Goal: Information Seeking & Learning: Check status

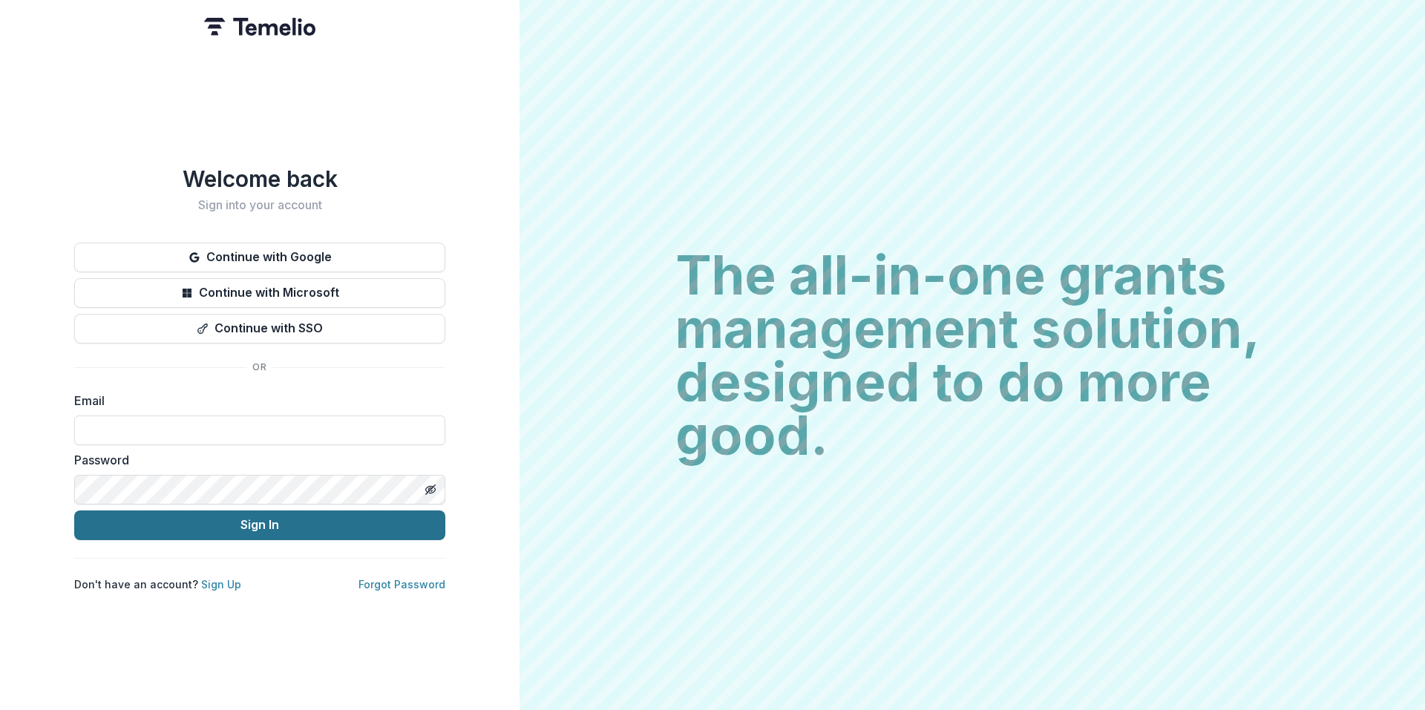
type input "**********"
click at [271, 522] on button "Sign In" at bounding box center [259, 526] width 371 height 30
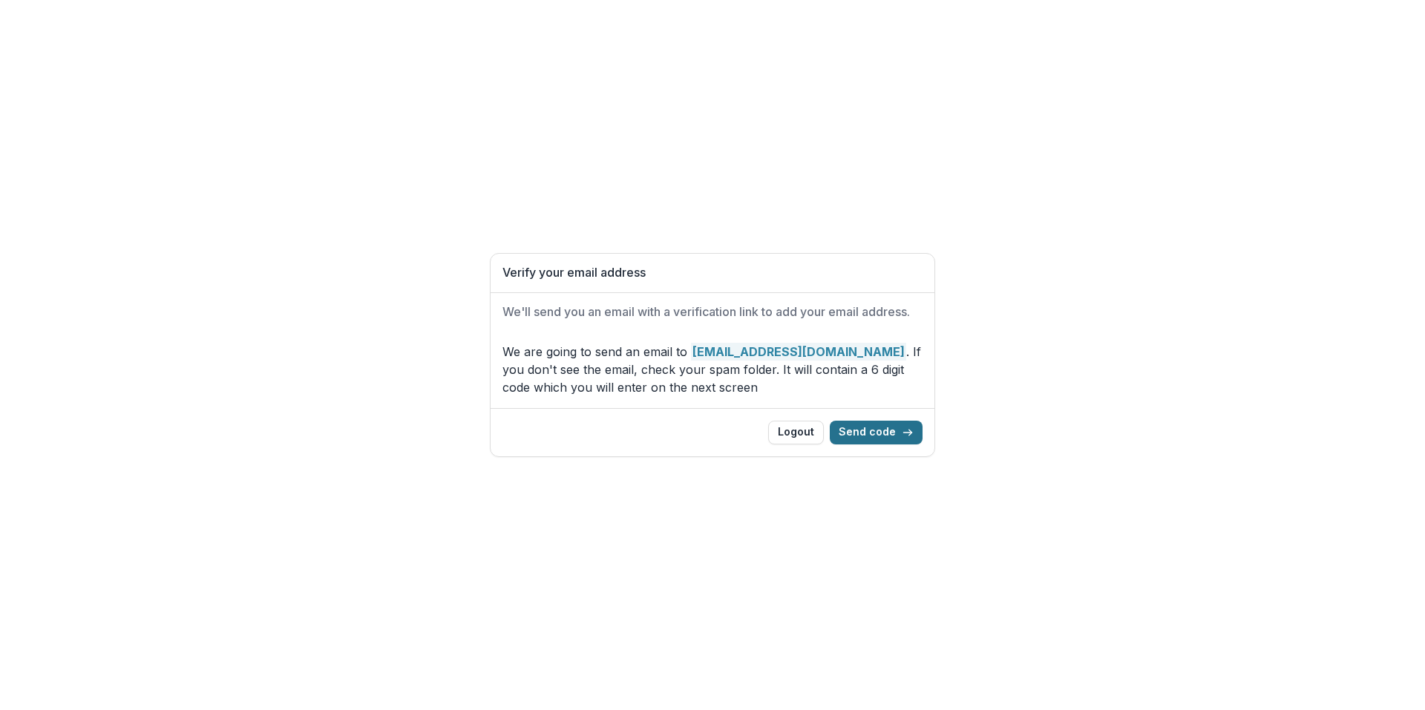
click at [878, 425] on button "Send code" at bounding box center [876, 433] width 93 height 24
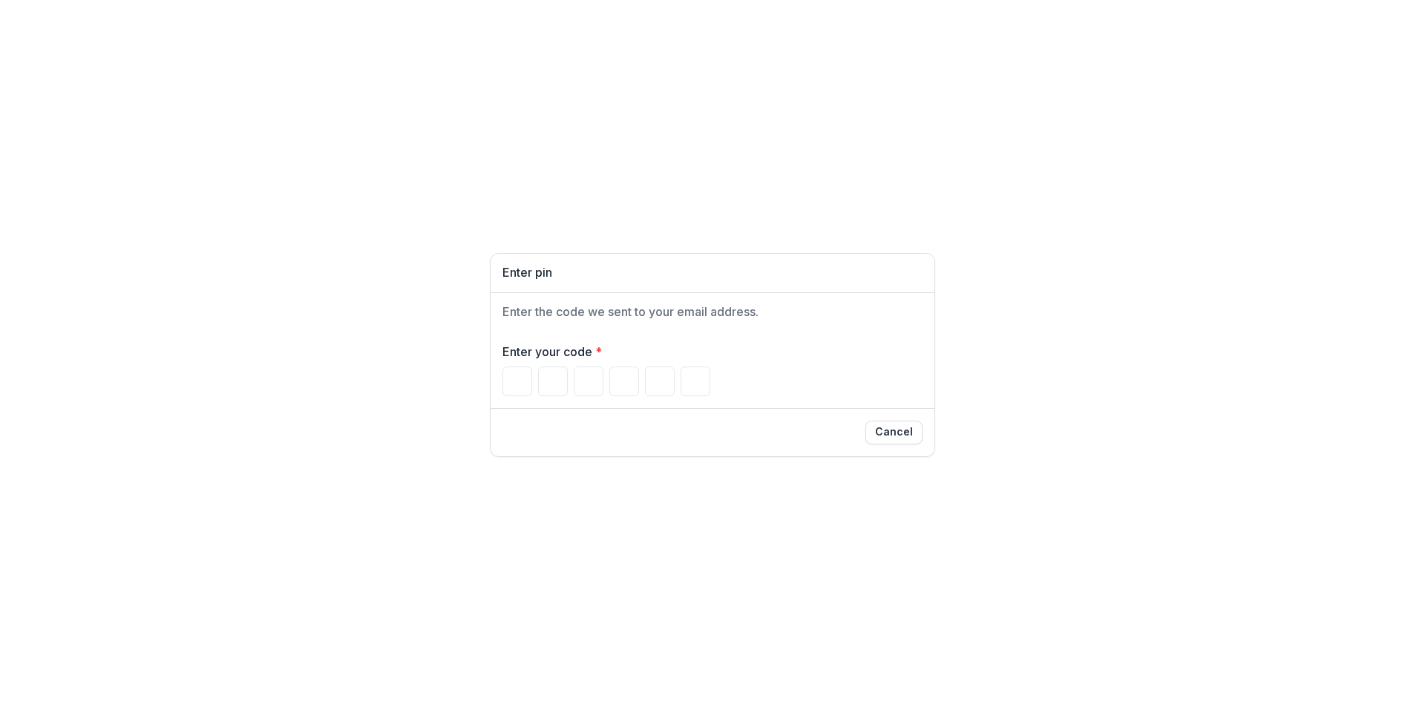
click at [646, 320] on div "Enter the code we sent to your email address." at bounding box center [713, 312] width 444 height 38
click at [534, 384] on div at bounding box center [712, 382] width 420 height 30
click at [528, 374] on input "Please enter your pin code" at bounding box center [517, 382] width 30 height 30
paste input "******"
type input "*"
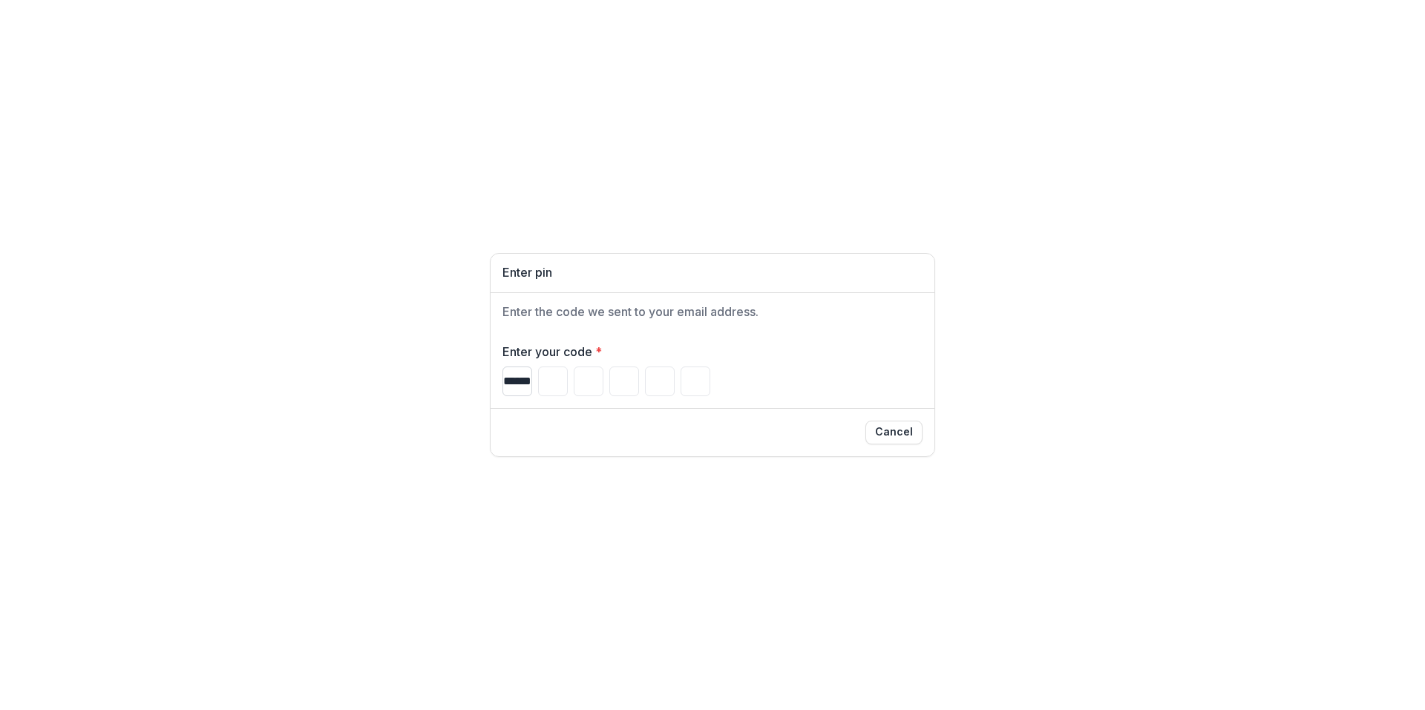
type input "*"
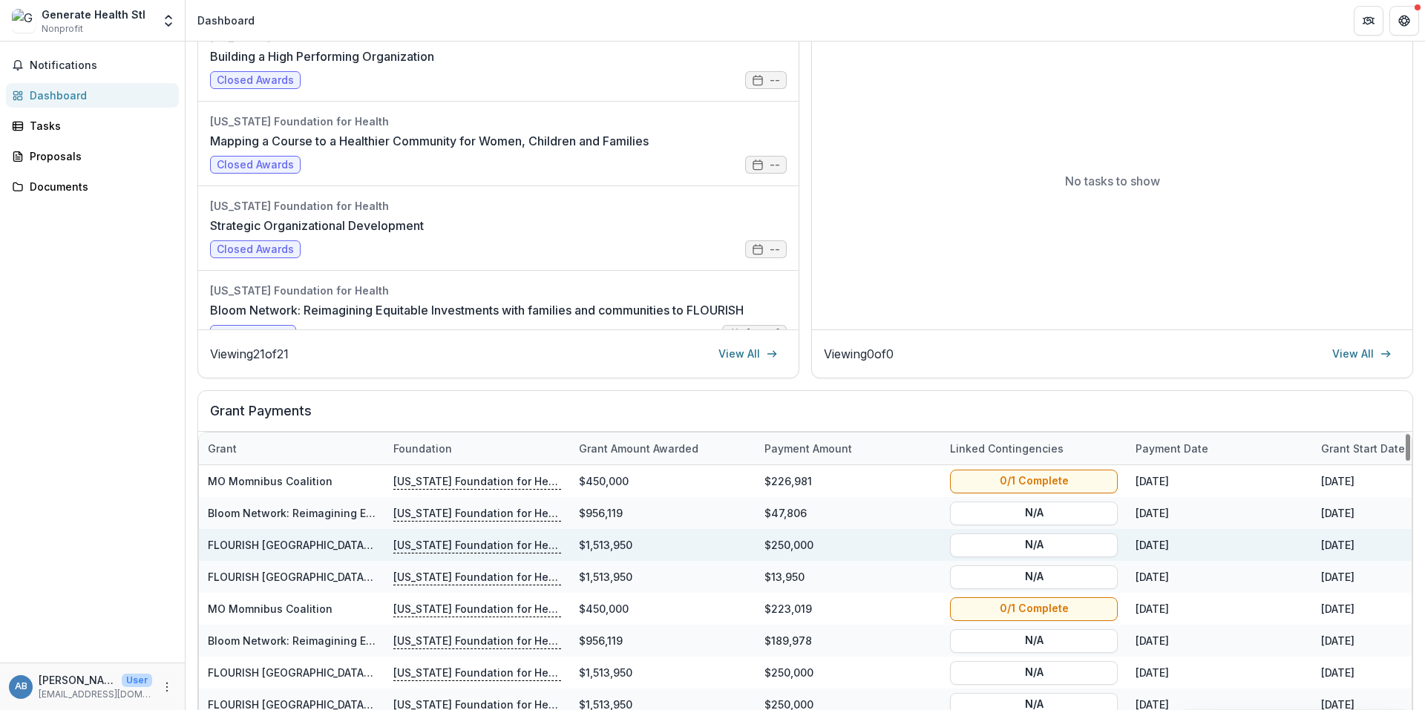
click at [1147, 545] on div "09/30/2025" at bounding box center [1220, 545] width 186 height 32
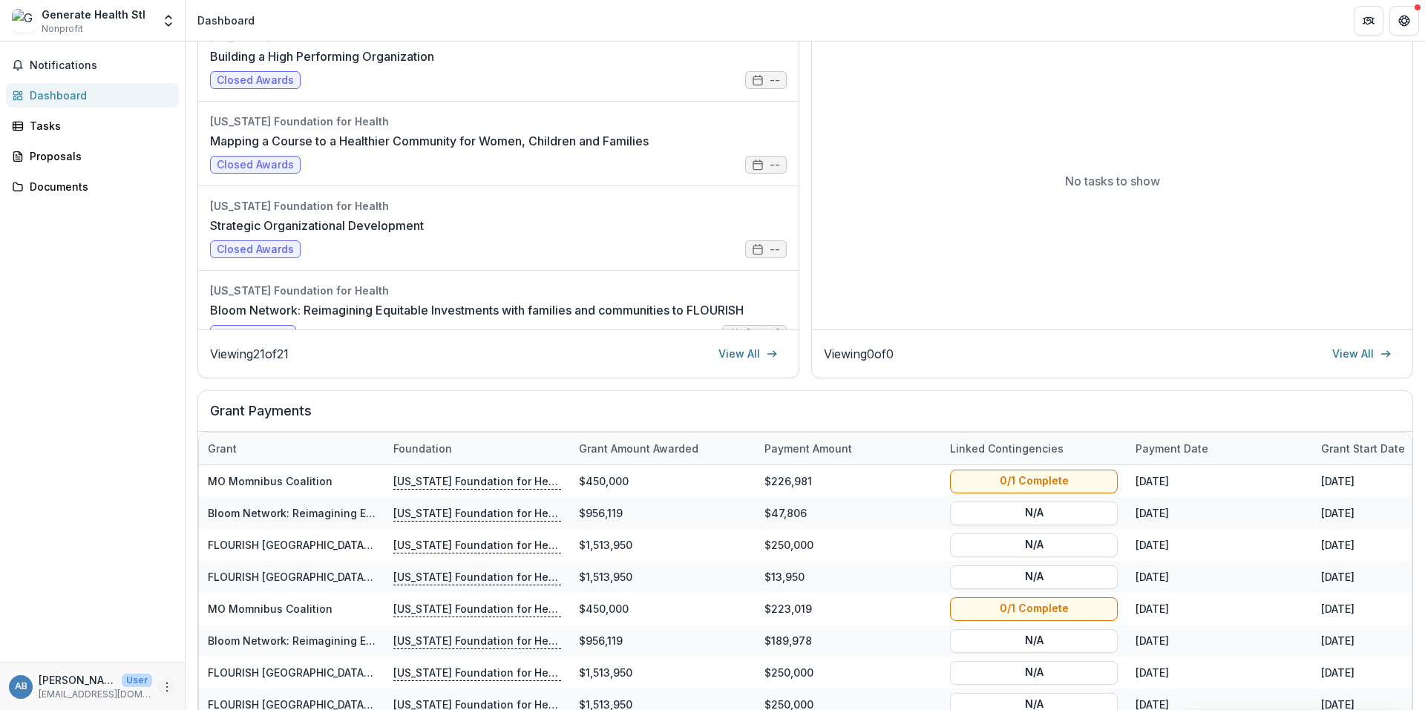
click at [163, 689] on icon "More" at bounding box center [167, 687] width 12 height 12
click at [223, 678] on button "Logout" at bounding box center [265, 680] width 159 height 24
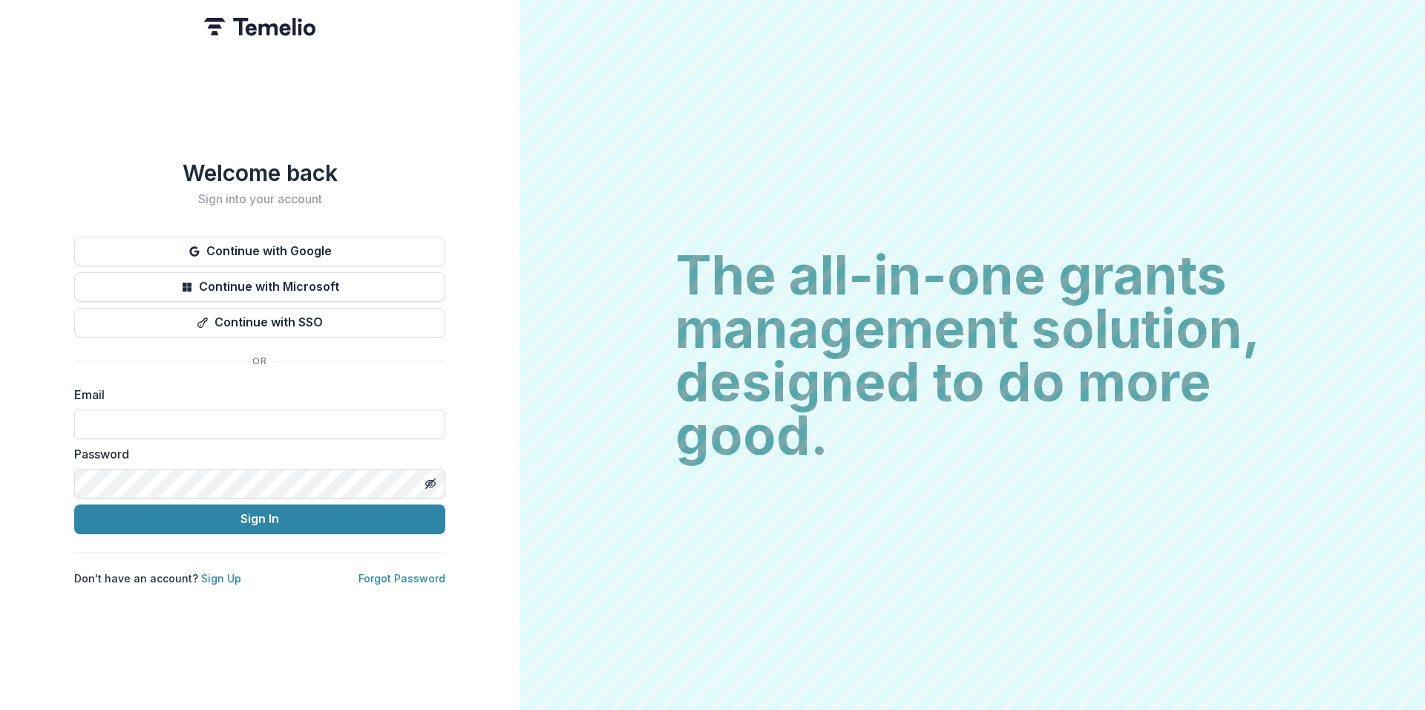
type input "**********"
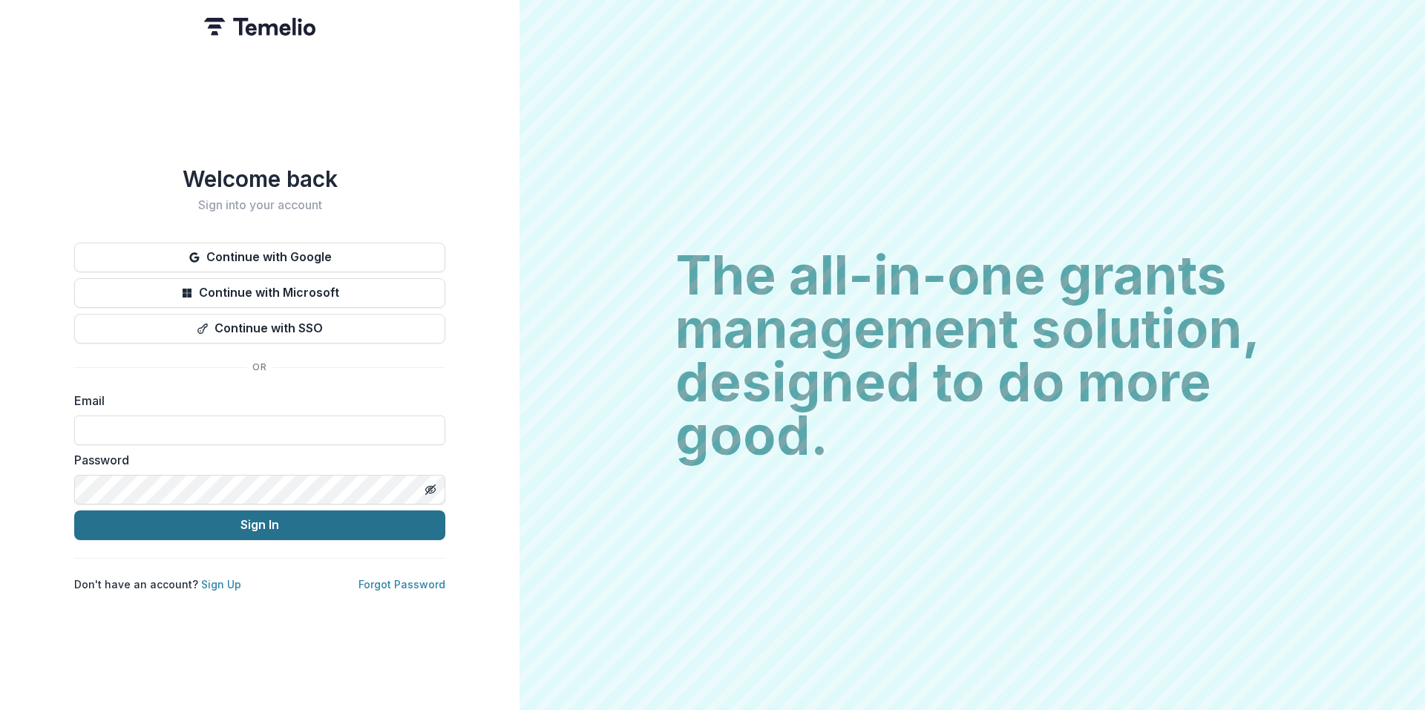
type input "**********"
click at [257, 512] on button "Sign In" at bounding box center [259, 526] width 371 height 30
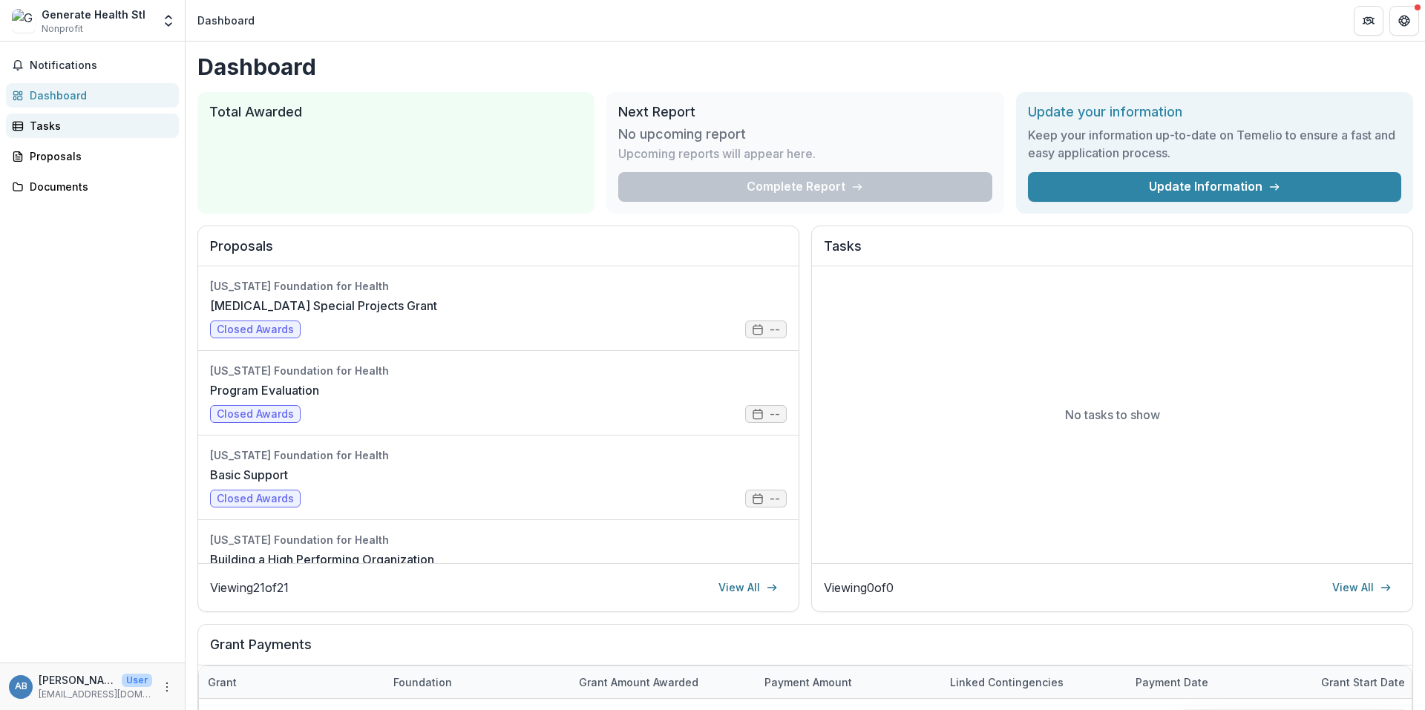
click at [53, 122] on div "Tasks" at bounding box center [98, 126] width 137 height 16
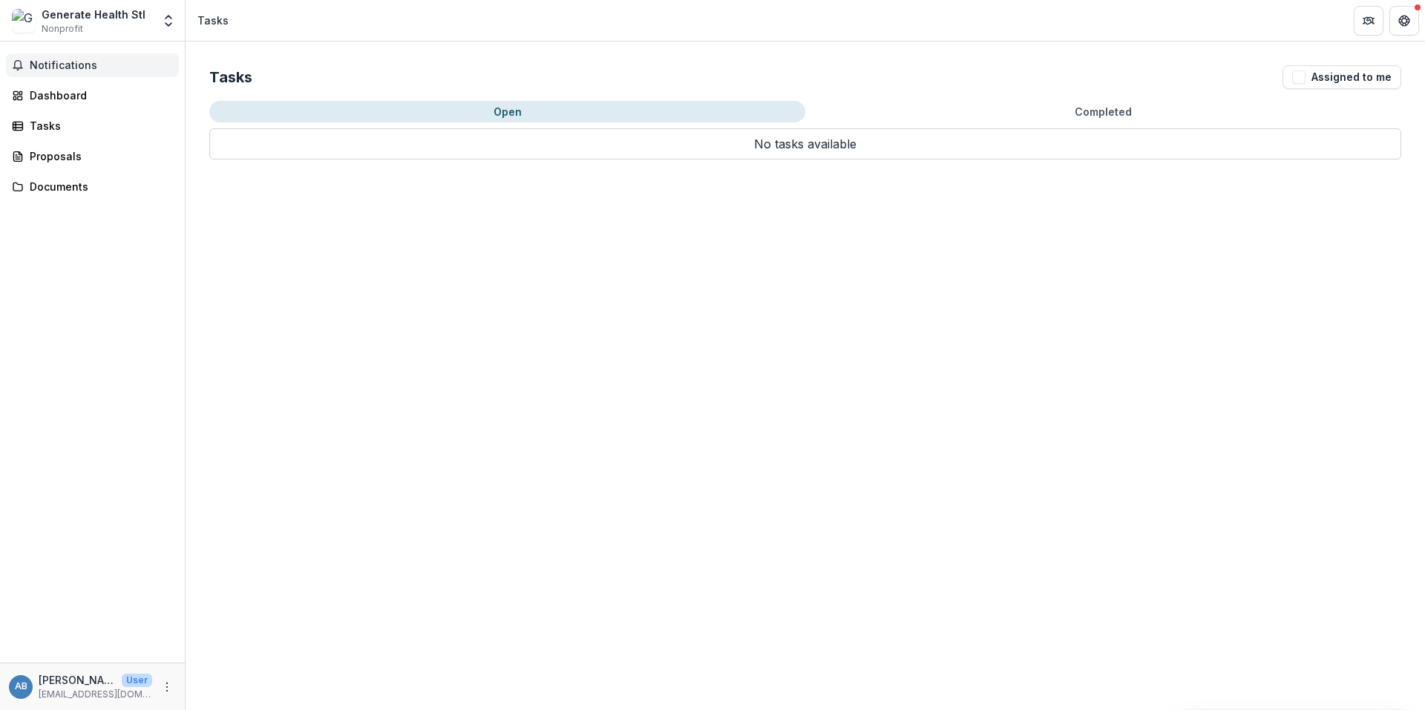
click at [52, 61] on span "Notifications" at bounding box center [101, 65] width 143 height 13
click at [51, 177] on link "Documents" at bounding box center [92, 186] width 173 height 24
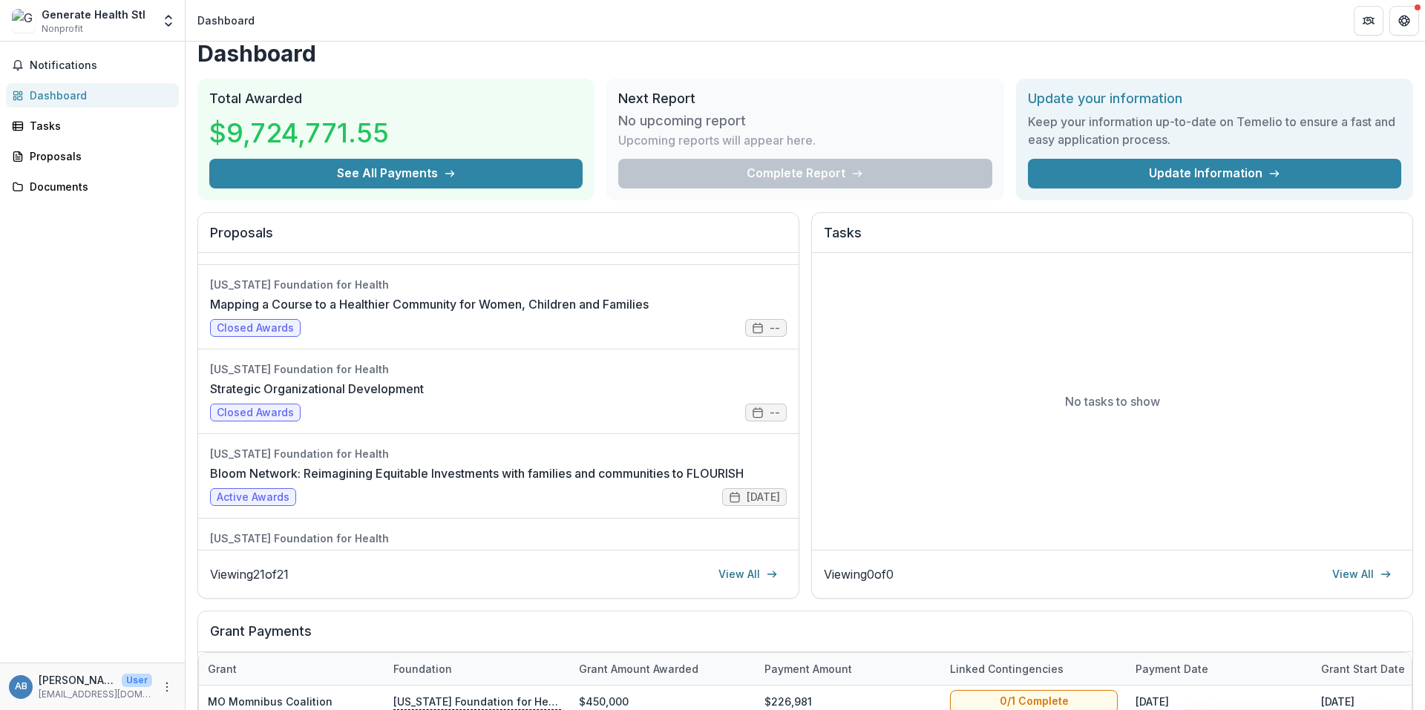
scroll to position [327, 0]
click at [266, 464] on link "Bloom Network: Reimagining Equitable Investments with families and communities …" at bounding box center [477, 473] width 534 height 18
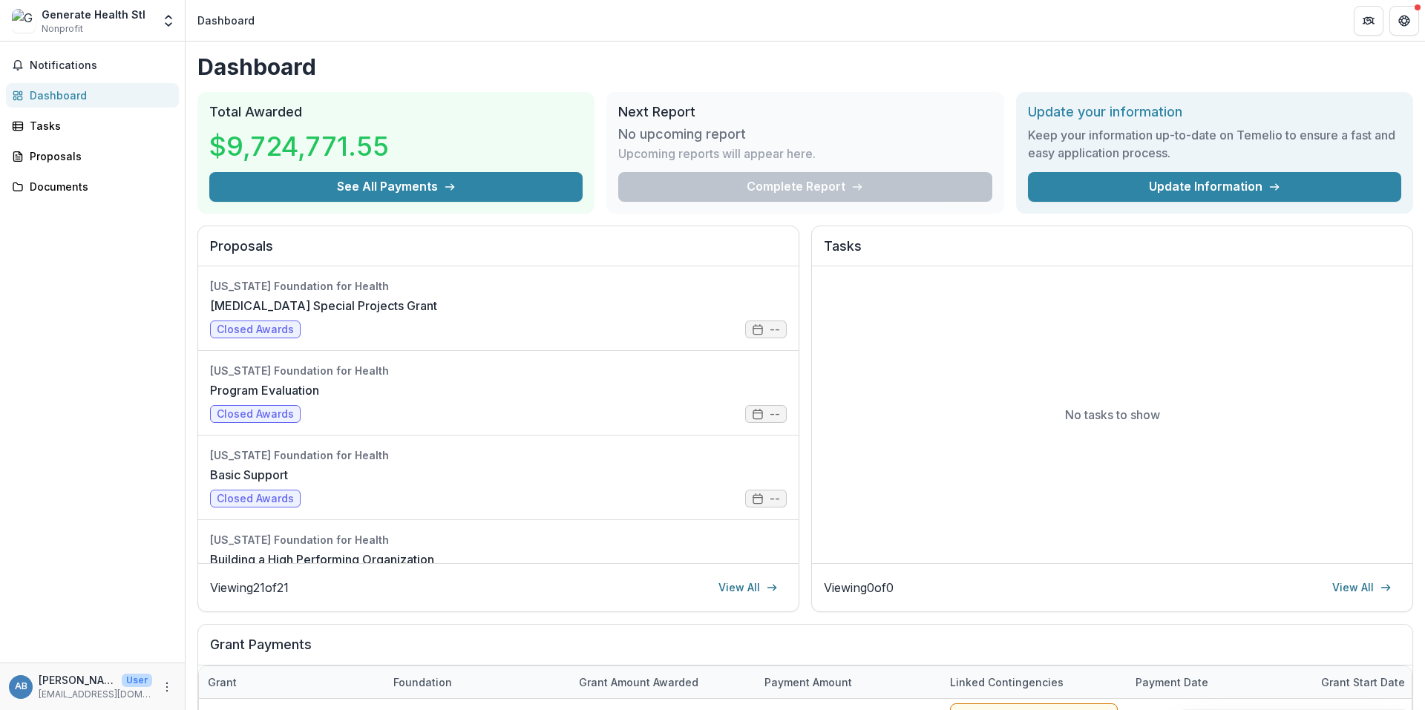
scroll to position [297, 0]
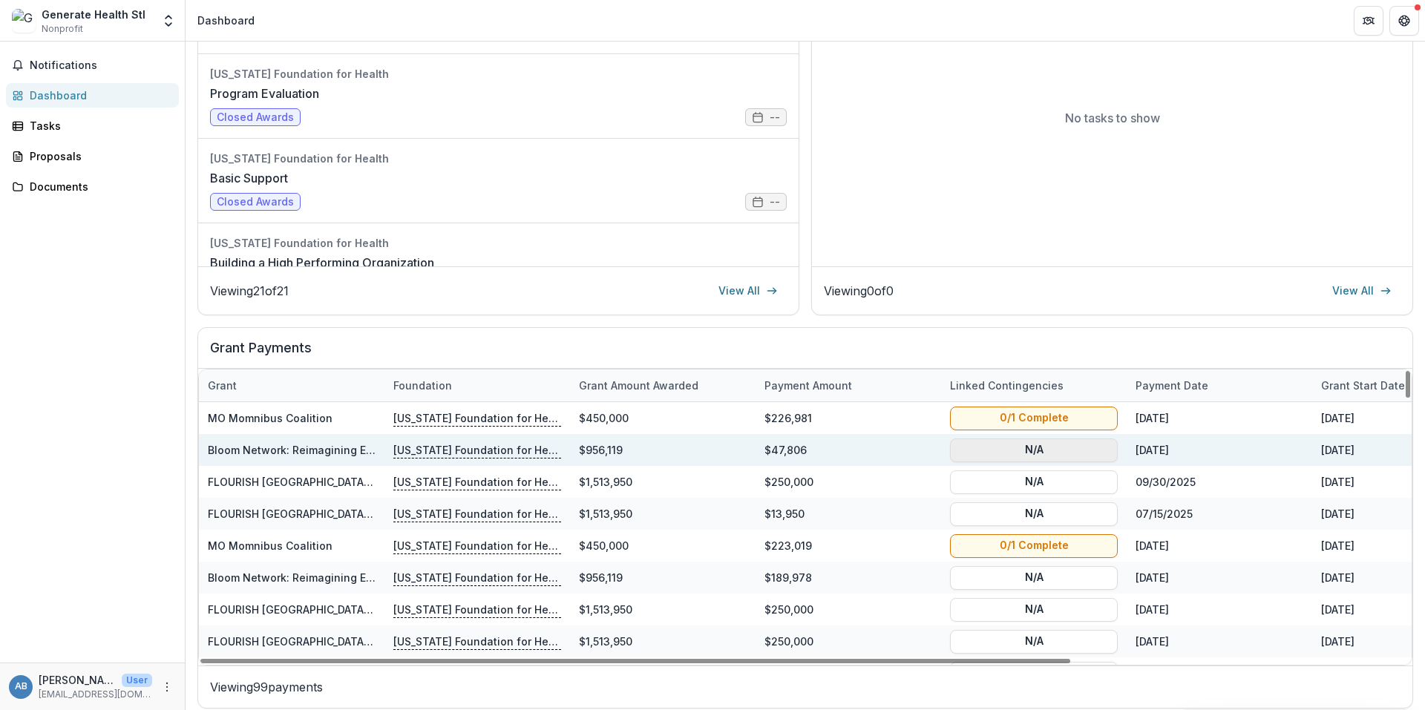
click at [1018, 444] on button "N/A" at bounding box center [1034, 450] width 168 height 24
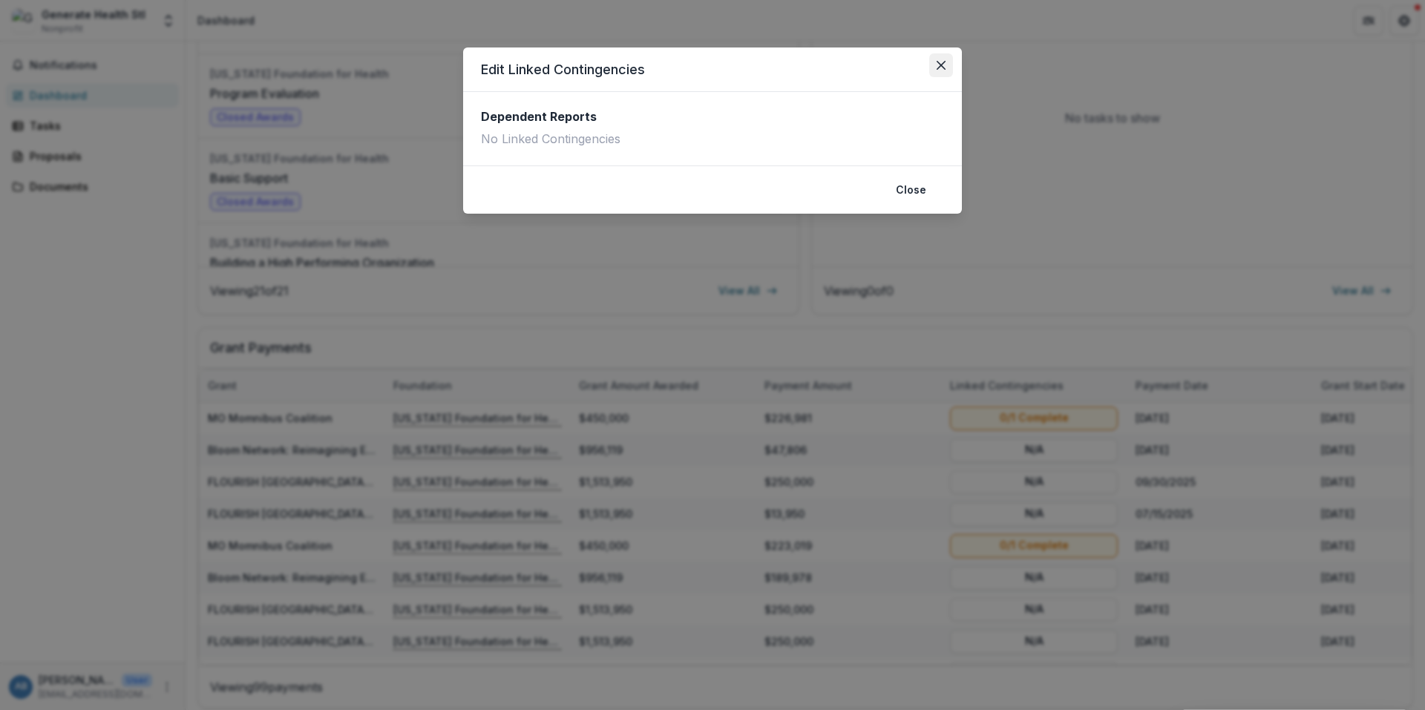
click at [941, 71] on button "Close" at bounding box center [941, 65] width 24 height 24
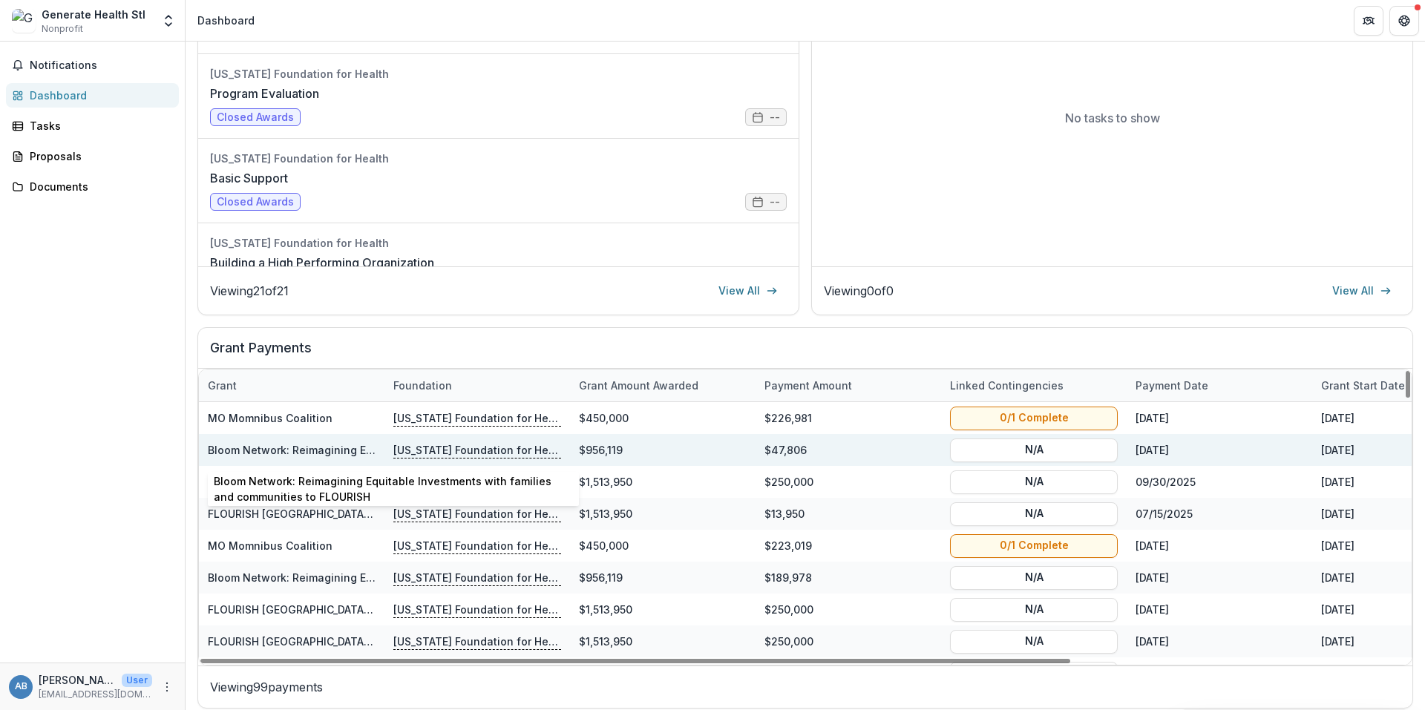
click at [322, 455] on link "Bloom Network: Reimagining Equitable Investments with families and communities …" at bounding box center [456, 450] width 497 height 13
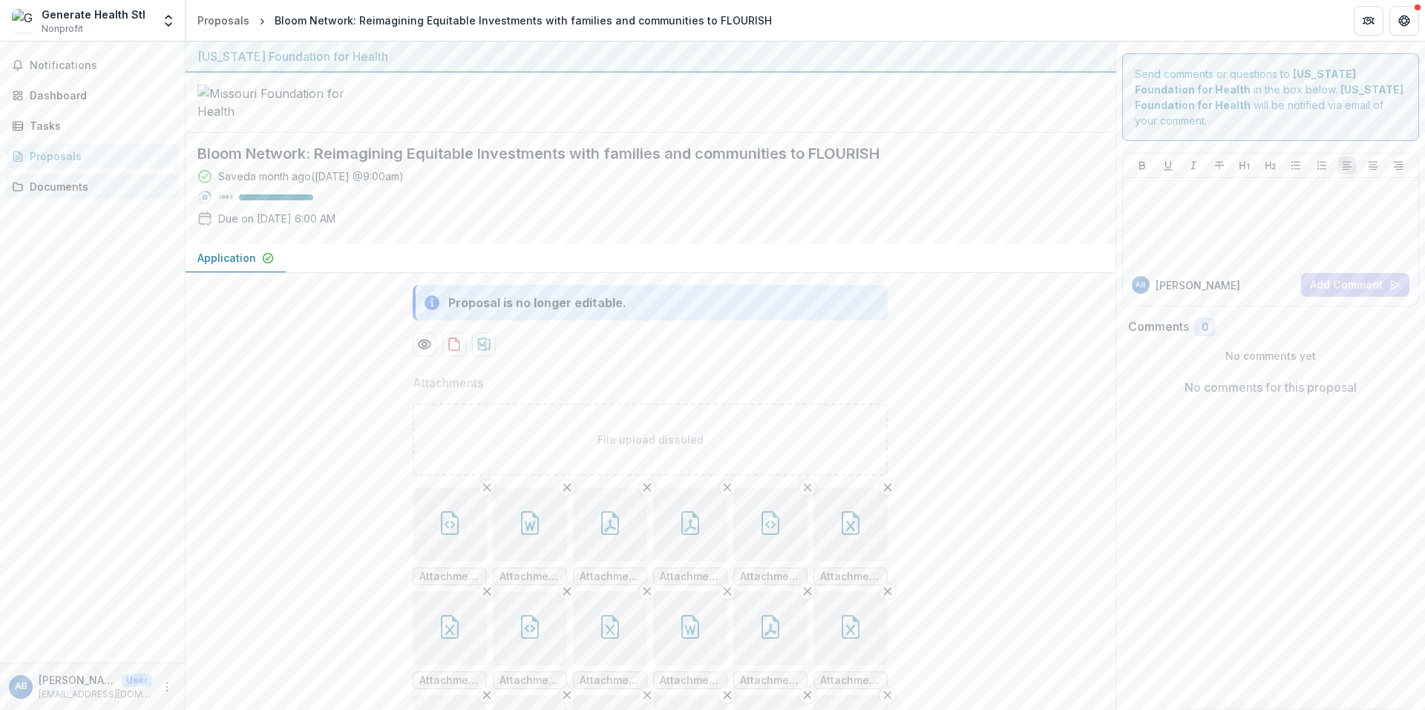
click at [43, 186] on div "Documents" at bounding box center [98, 187] width 137 height 16
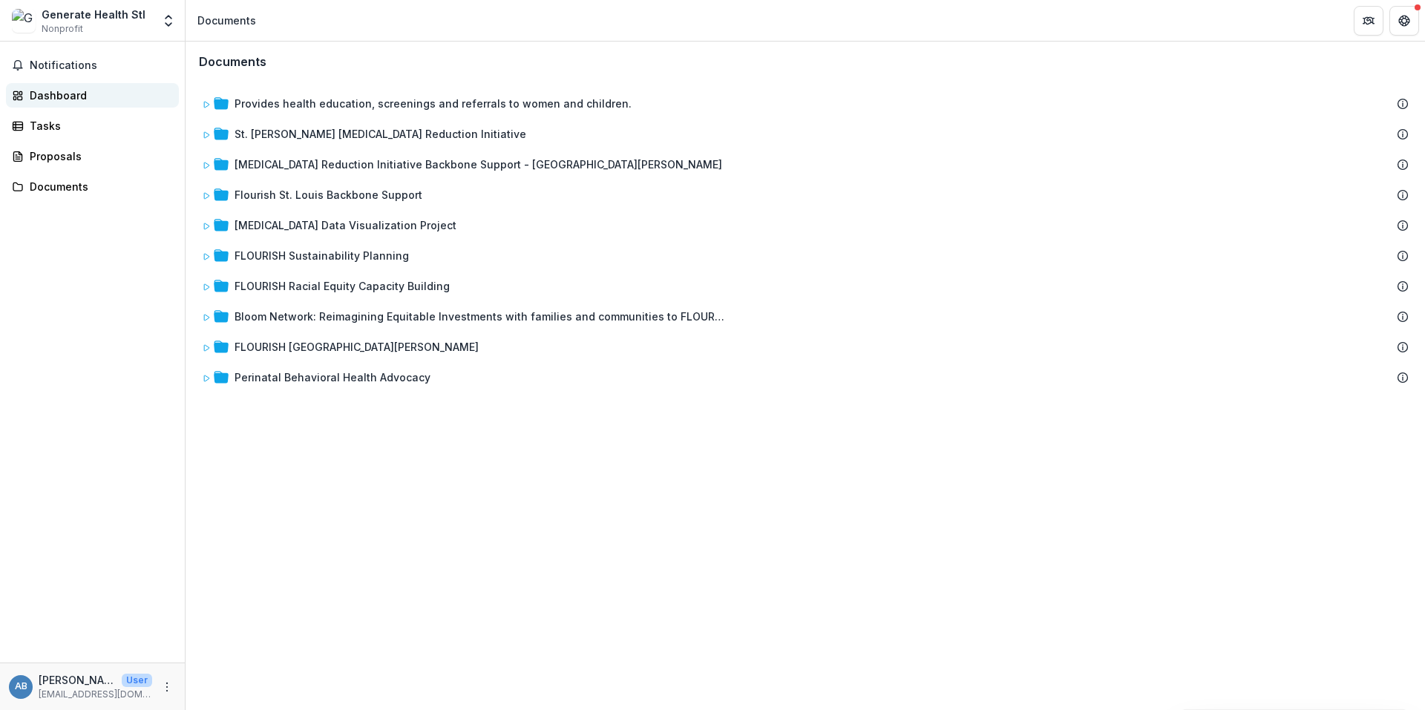
click at [54, 95] on div "Dashboard" at bounding box center [98, 96] width 137 height 16
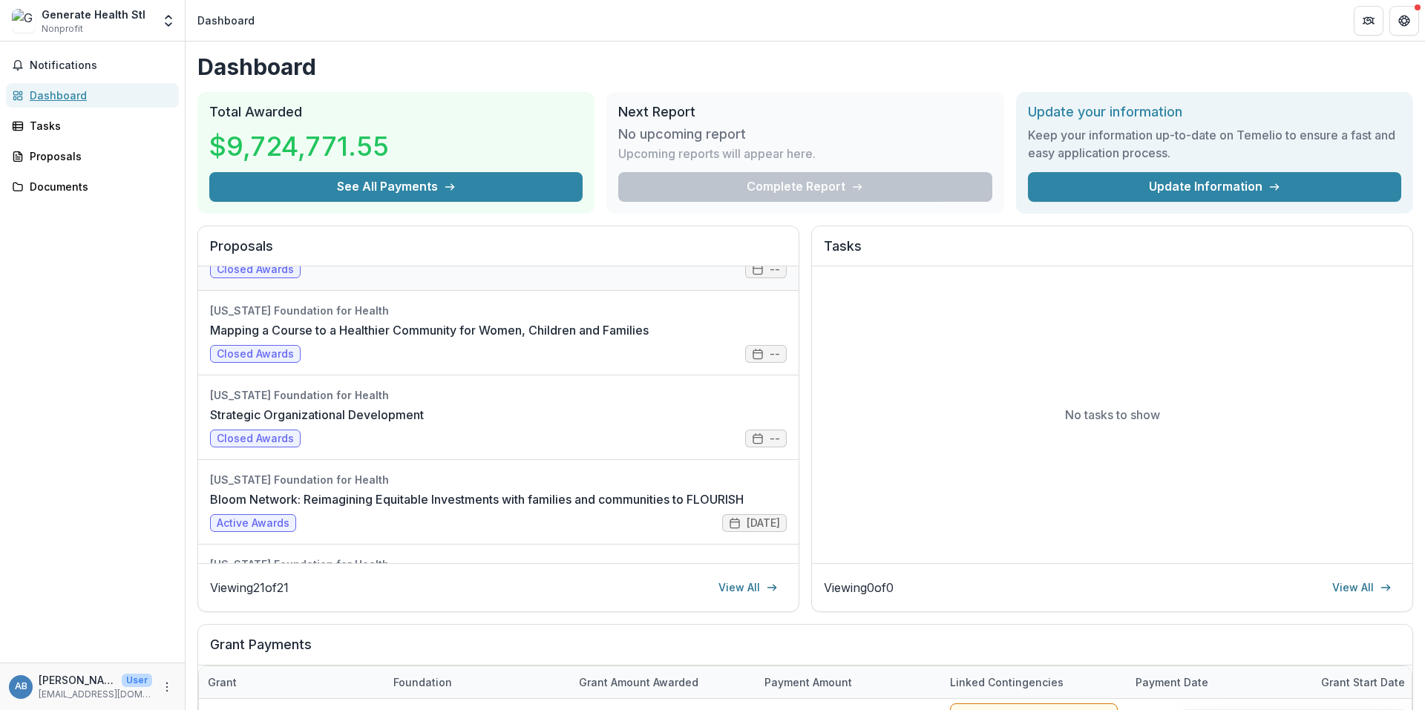
scroll to position [319, 0]
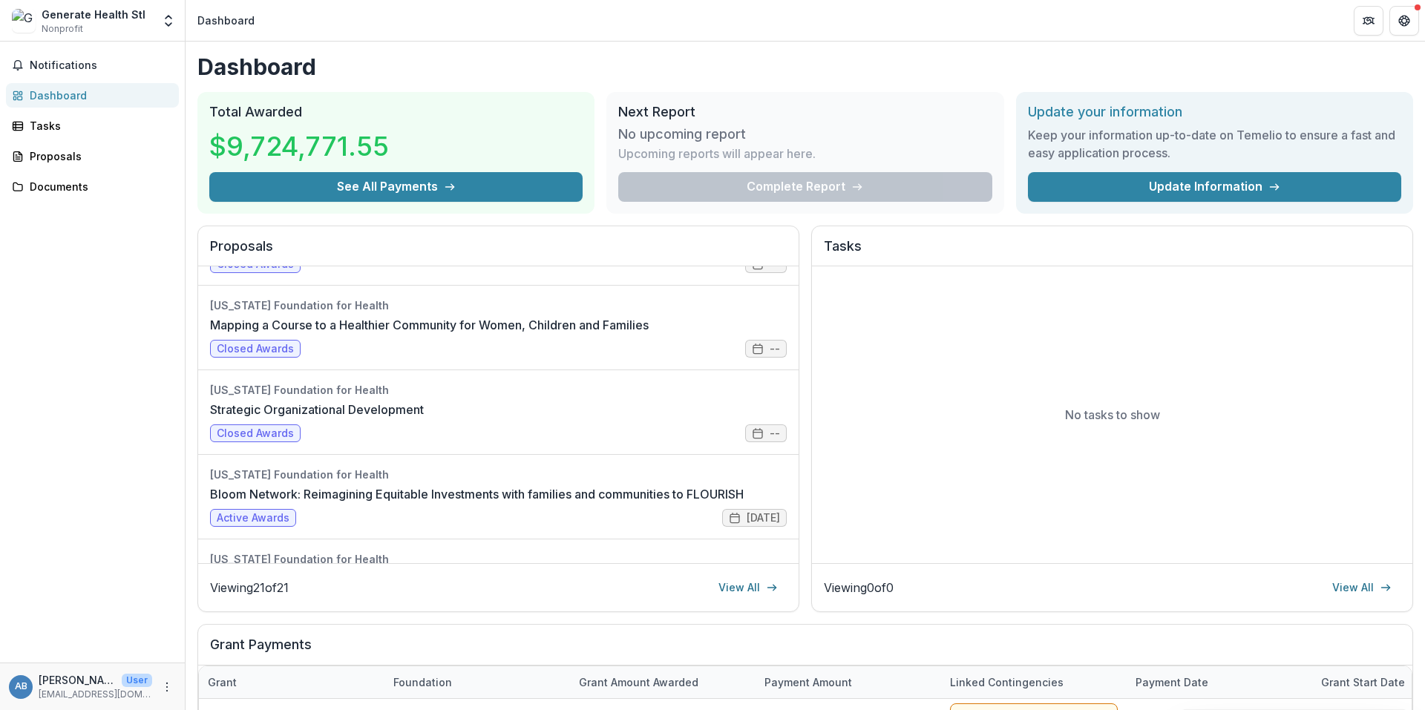
click at [128, 430] on div "Notifications Dashboard Tasks Proposals Documents" at bounding box center [92, 352] width 185 height 621
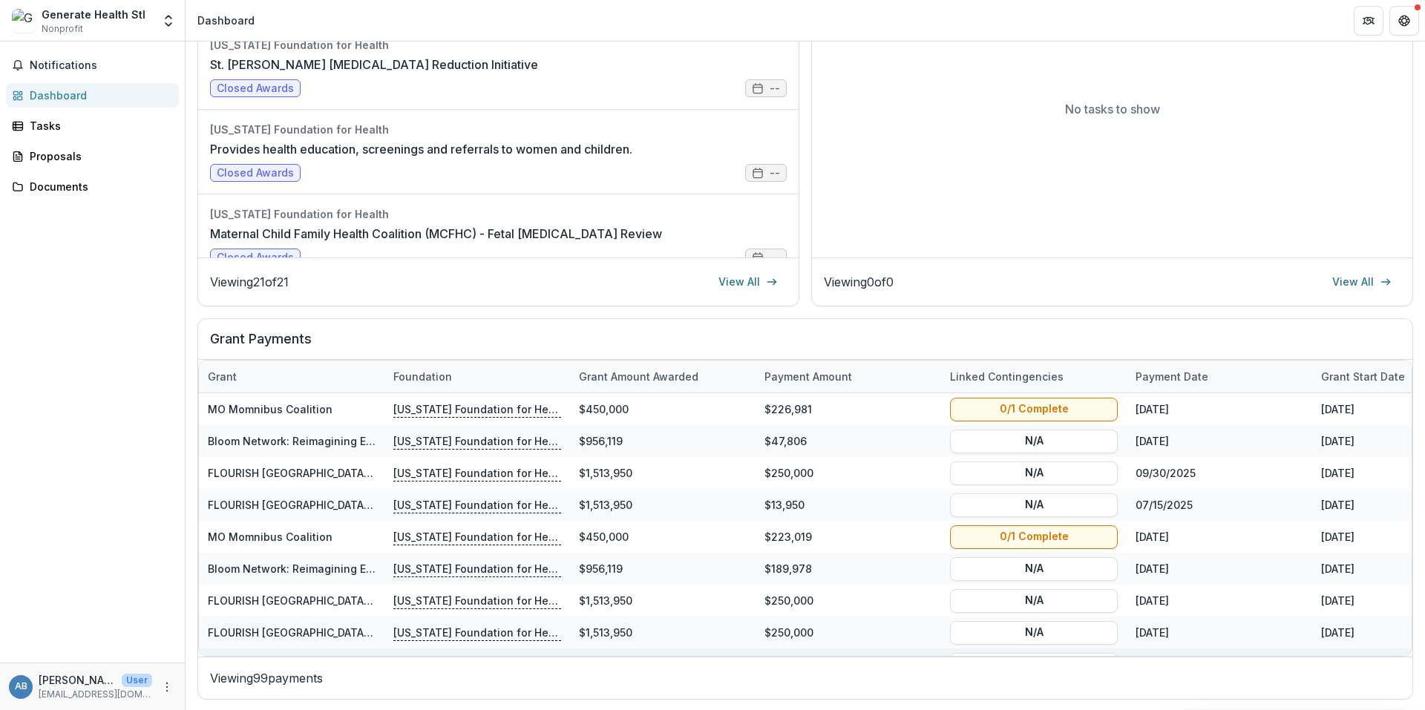
scroll to position [0, 0]
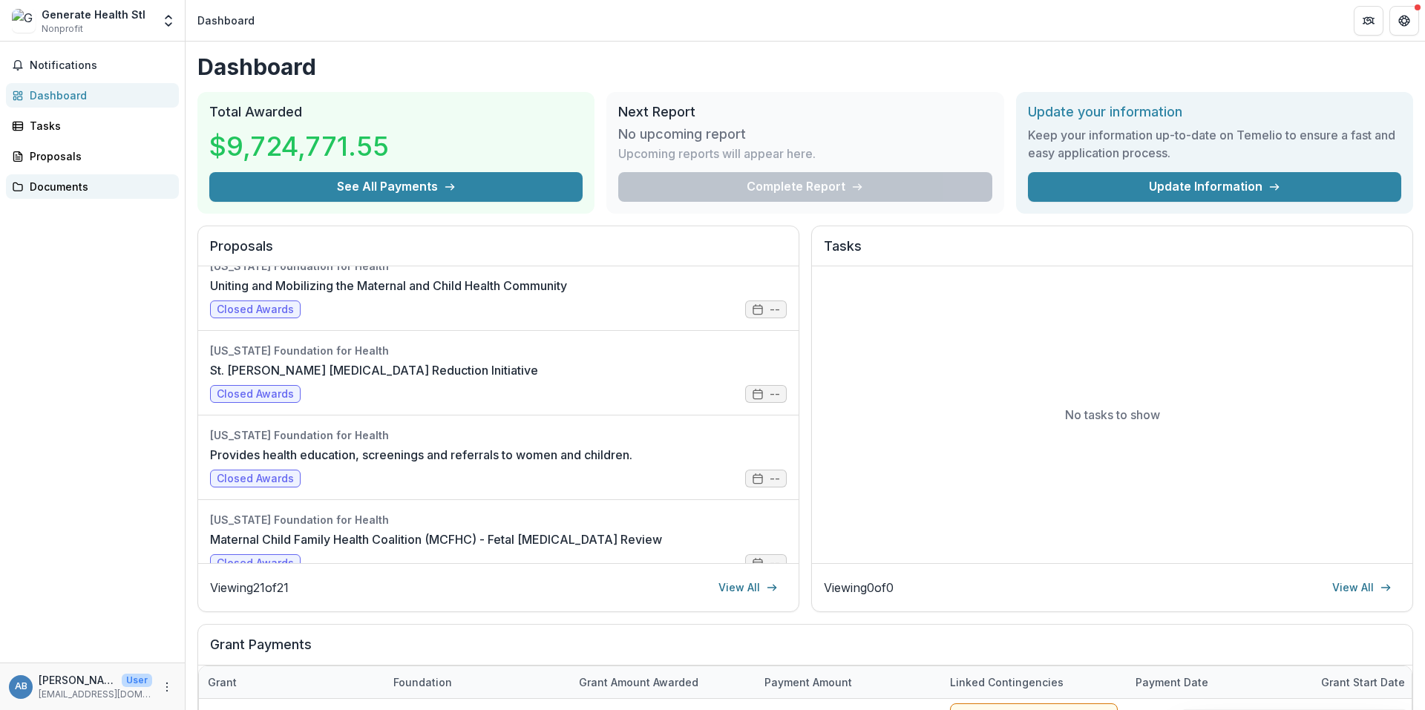
click at [90, 181] on div "Documents" at bounding box center [98, 187] width 137 height 16
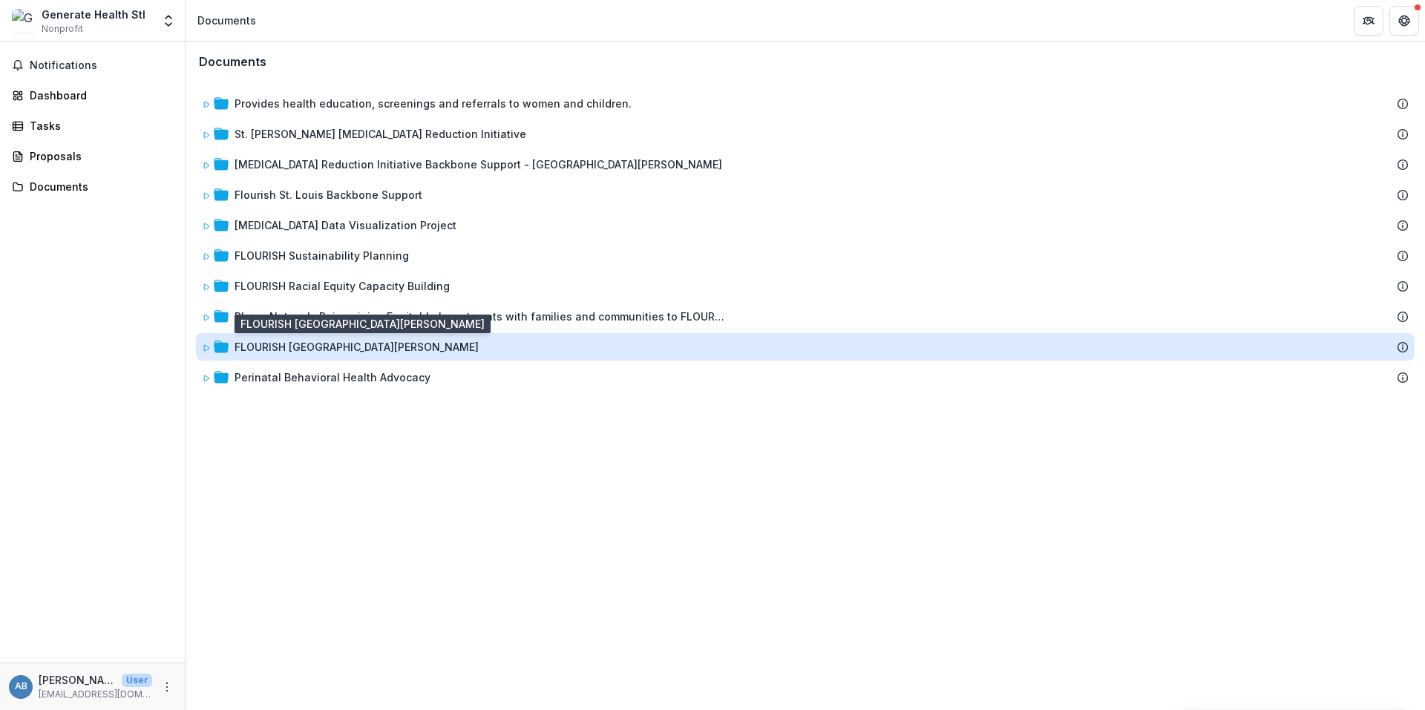
click at [257, 348] on div "FLOURISH [GEOGRAPHIC_DATA][PERSON_NAME]" at bounding box center [357, 347] width 244 height 16
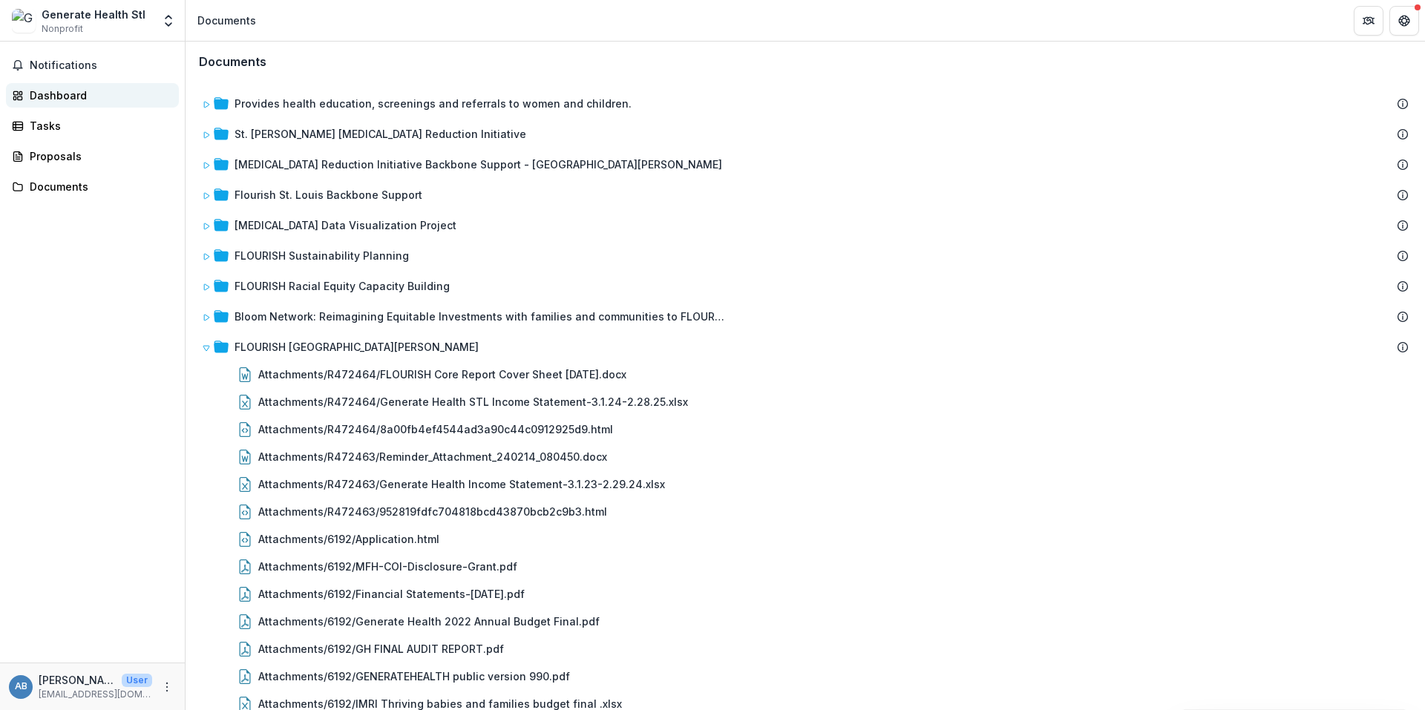
click at [50, 94] on div "Dashboard" at bounding box center [98, 96] width 137 height 16
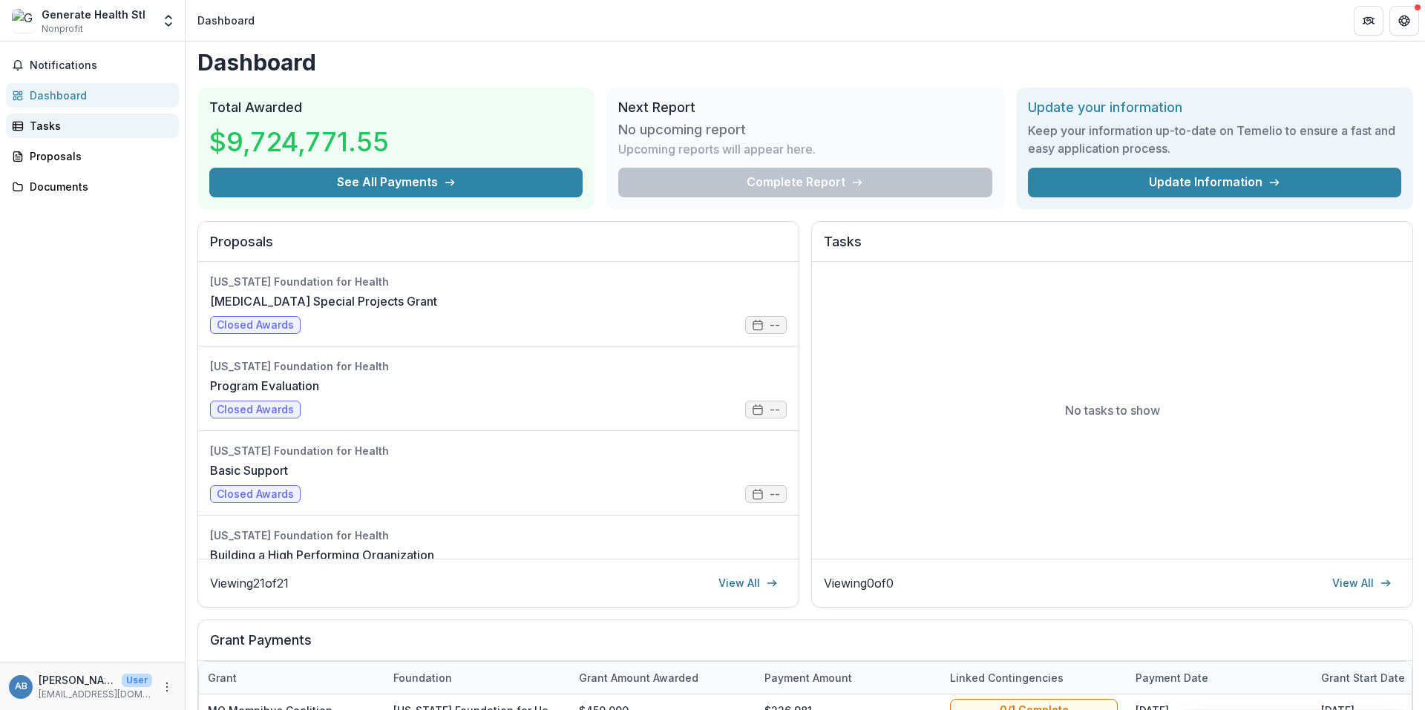
click at [36, 131] on div "Tasks" at bounding box center [98, 126] width 137 height 16
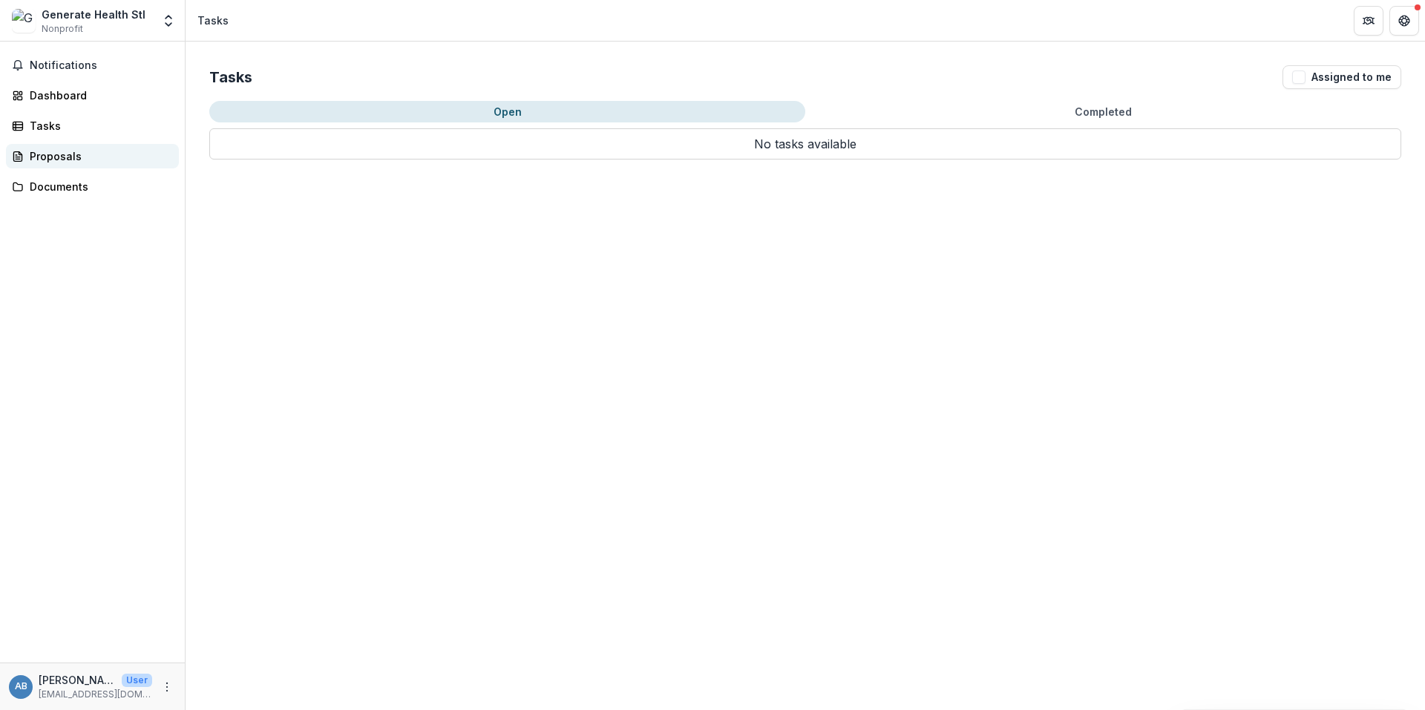
click at [45, 156] on div "Proposals" at bounding box center [98, 156] width 137 height 16
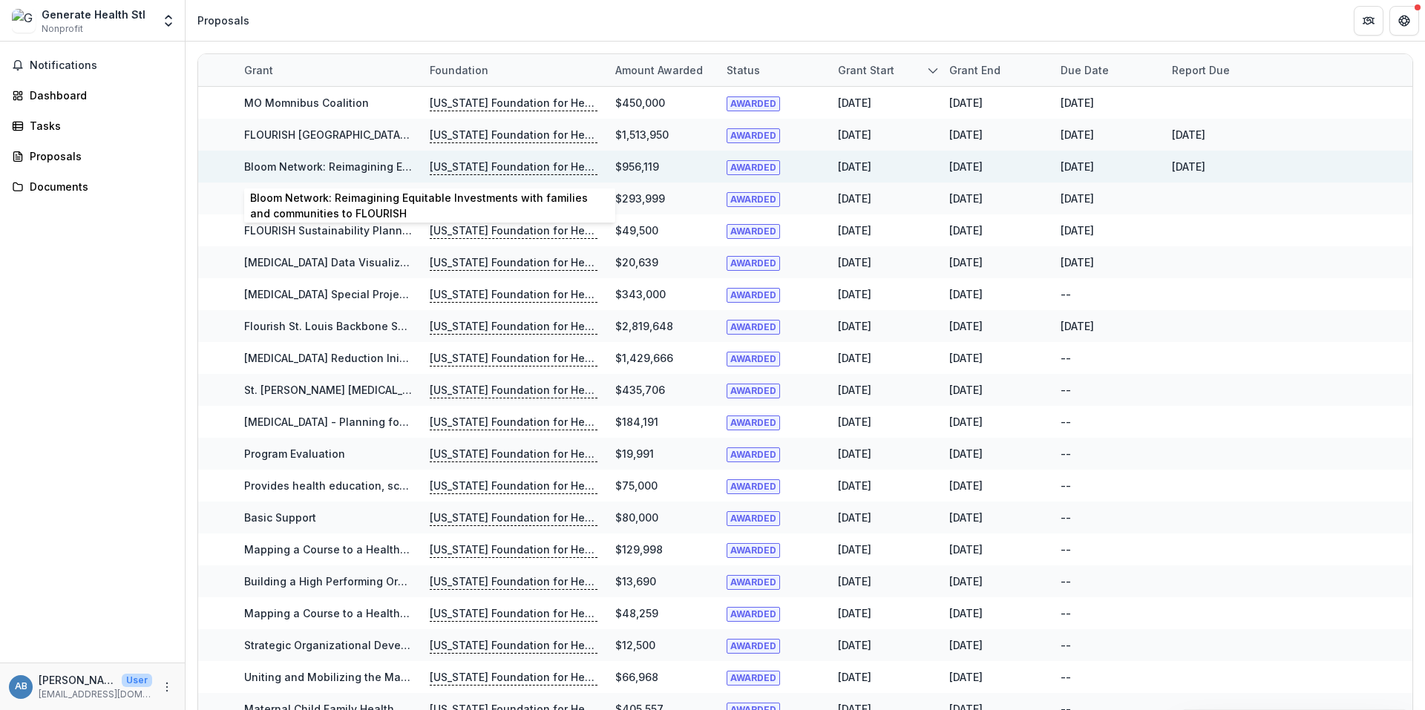
click at [387, 170] on link "Bloom Network: Reimagining Equitable Investments with families and communities …" at bounding box center [492, 166] width 497 height 13
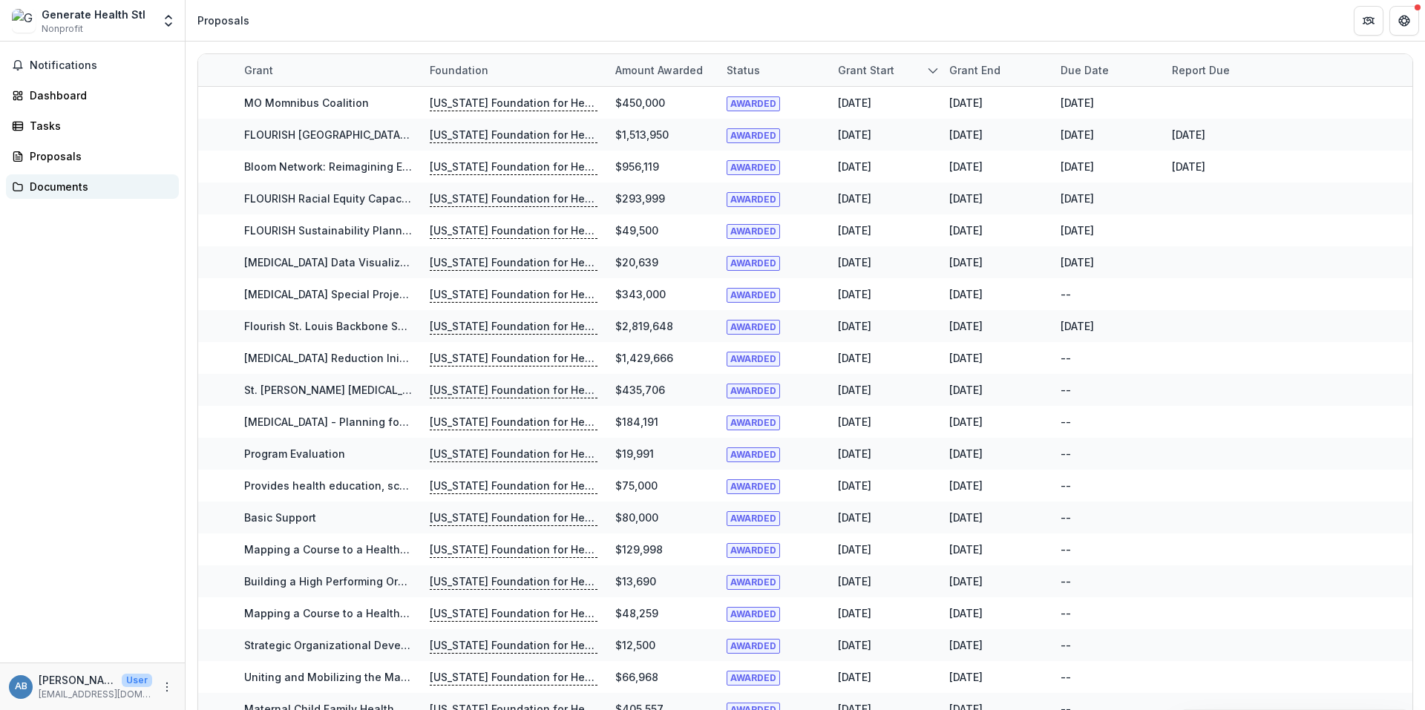
click at [59, 183] on div "Documents" at bounding box center [98, 187] width 137 height 16
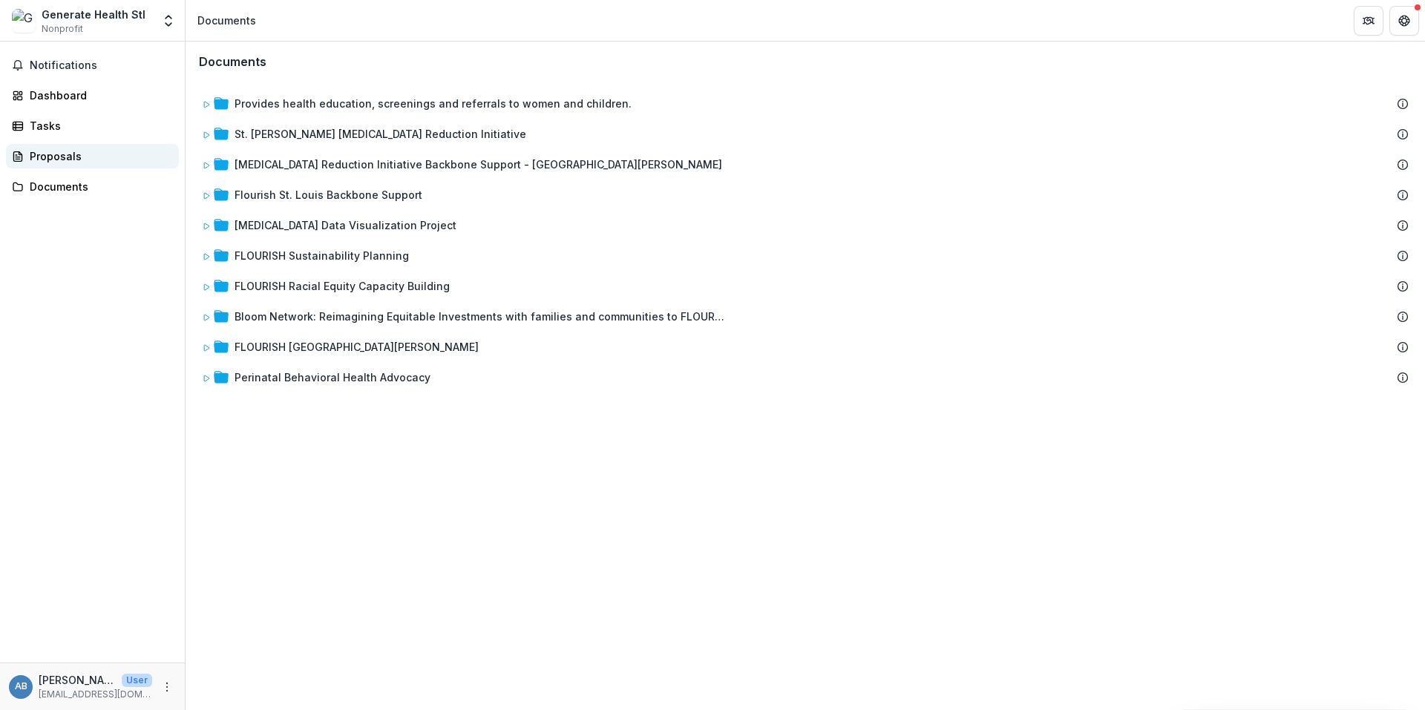
click at [52, 157] on div "Proposals" at bounding box center [98, 156] width 137 height 16
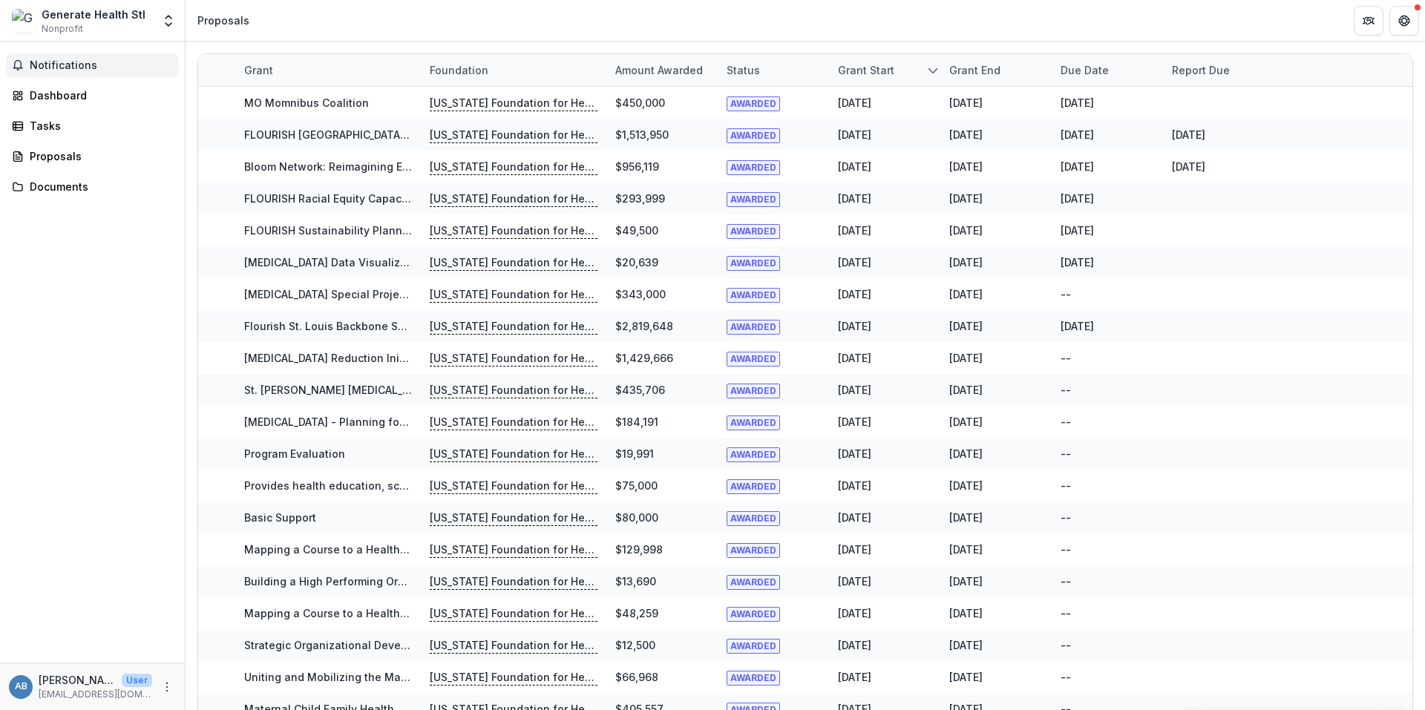
click at [54, 63] on span "Notifications" at bounding box center [101, 65] width 143 height 13
